Goal: Obtain resource: Download file/media

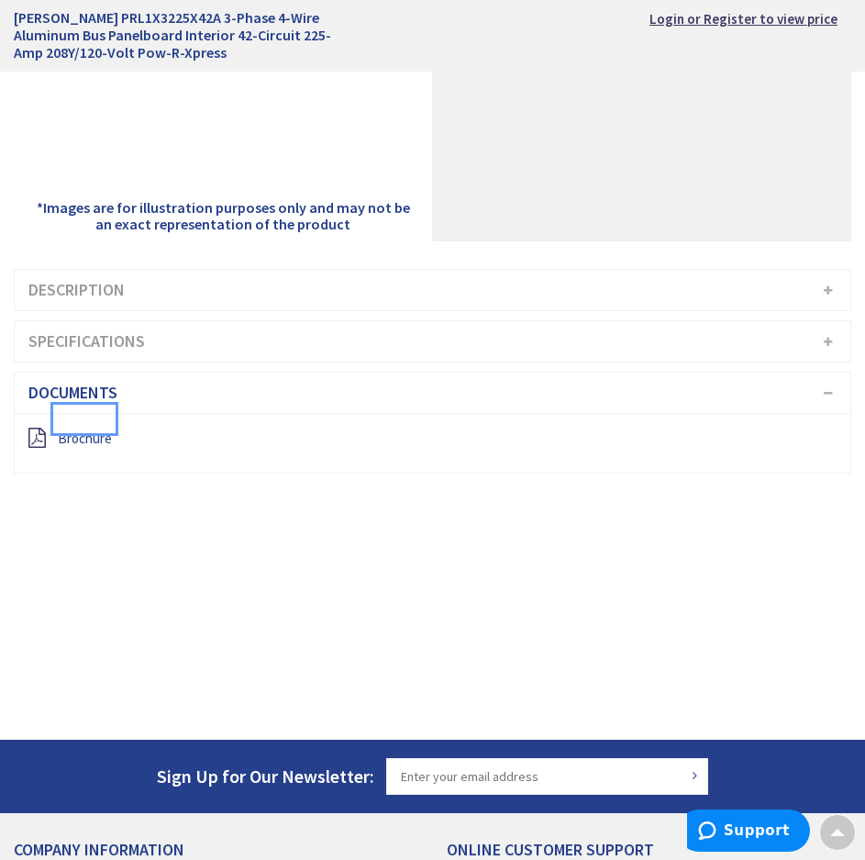
click at [102, 428] on span "Brochure" at bounding box center [85, 437] width 54 height 19
